Goal: Answer question/provide support: Share knowledge or assist other users

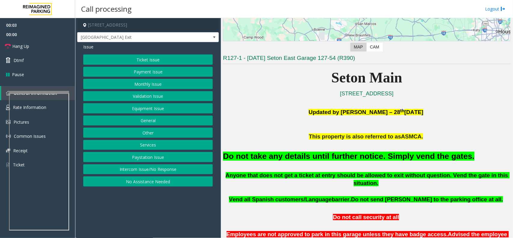
scroll to position [188, 0]
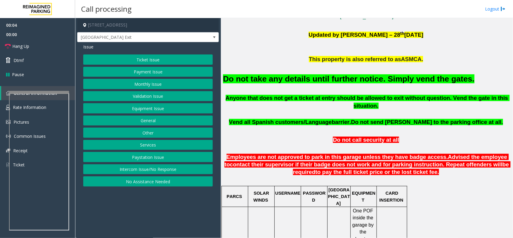
click at [301, 77] on font "Do not take any details until further notice. Simply vend the gates." at bounding box center [349, 78] width 252 height 9
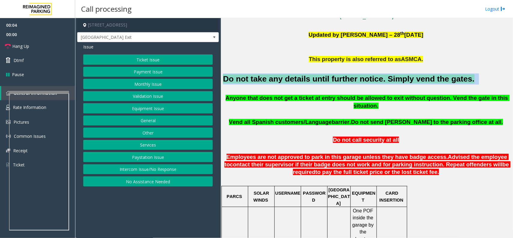
click at [301, 77] on font "Do not take any details until further notice. Simply vend the gates." at bounding box center [349, 78] width 252 height 9
copy h2 "Do not take any details until further notice. Simply vend the gates."
click at [156, 101] on button "Validation Issue" at bounding box center [148, 96] width 130 height 10
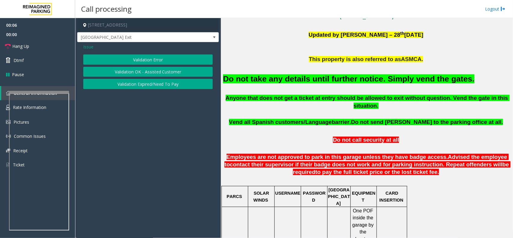
click at [88, 48] on span "Issue" at bounding box center [88, 47] width 10 height 6
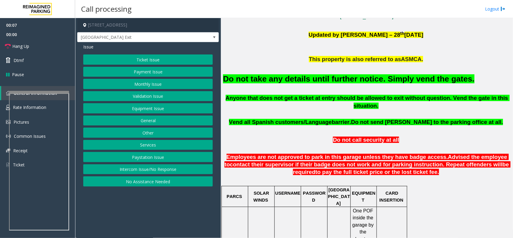
click at [150, 110] on button "Equipment Issue" at bounding box center [148, 108] width 130 height 10
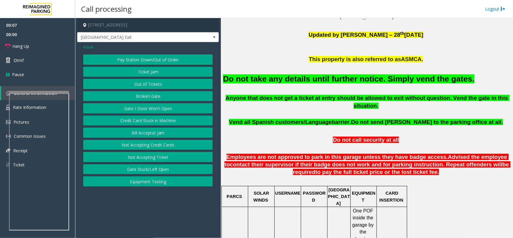
click at [150, 110] on button "Gate / Door Won't Open" at bounding box center [148, 108] width 130 height 10
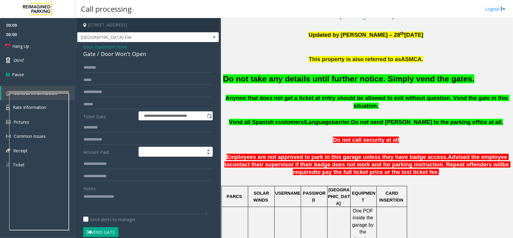
click at [101, 233] on button "Vend Gate" at bounding box center [100, 232] width 35 height 10
click at [125, 209] on textarea at bounding box center [145, 203] width 124 height 23
paste textarea "**********"
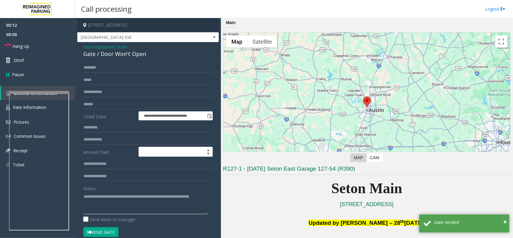
scroll to position [113, 0]
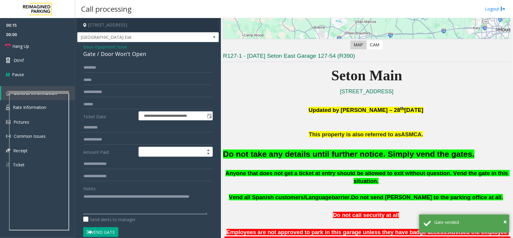
type textarea "**********"
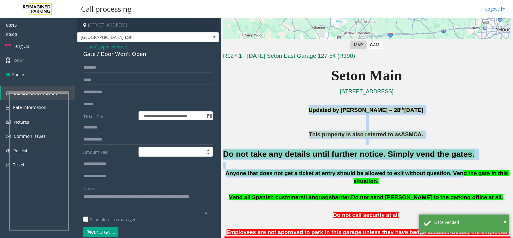
drag, startPoint x: 307, startPoint y: 108, endPoint x: 439, endPoint y: 177, distance: 148.3
click at [452, 149] on h2 "Do not take any details until further notice. Simply vend the gates." at bounding box center [367, 154] width 288 height 11
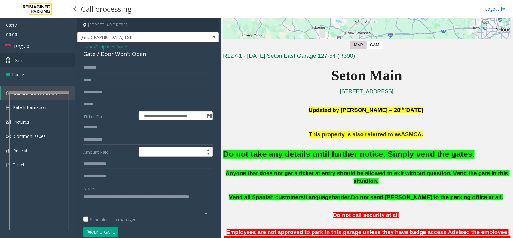
click at [61, 53] on link "Dtmf" at bounding box center [37, 60] width 75 height 14
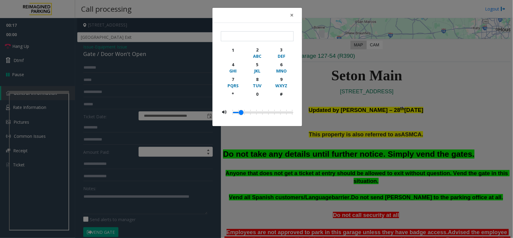
click at [51, 45] on div "× 1 2 ABC 3 DEF 4 GHI 5 JKL 6 MNO 7 PQRS 8 TUV 9 WXYZ * 0 #" at bounding box center [256, 119] width 513 height 238
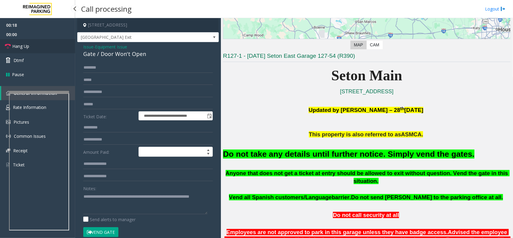
click at [10, 48] on icon at bounding box center [8, 46] width 6 height 6
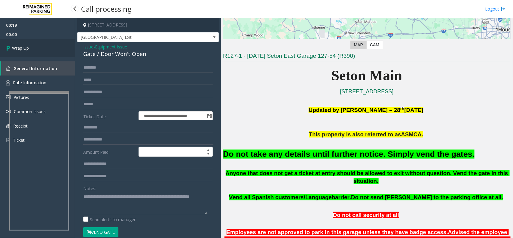
click at [13, 48] on span "Wrap Up" at bounding box center [20, 48] width 17 height 6
